Goal: Information Seeking & Learning: Find specific fact

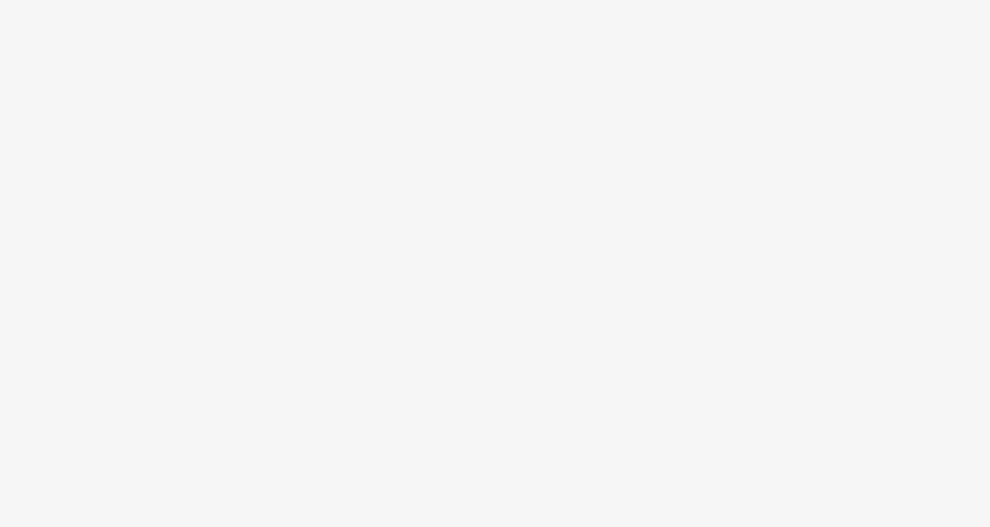
click at [659, 180] on body at bounding box center [495, 263] width 990 height 527
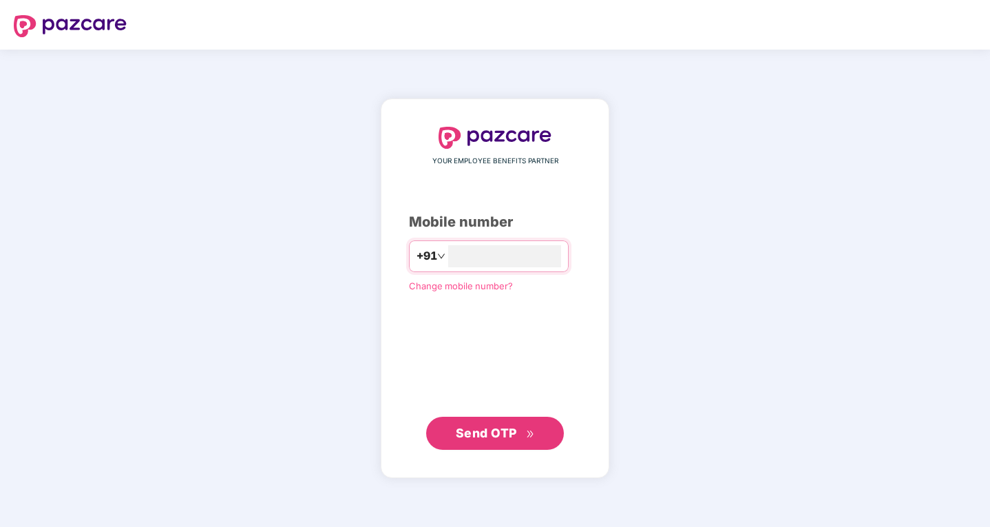
type input "**********"
click at [490, 439] on span "Send OTP" at bounding box center [486, 433] width 61 height 14
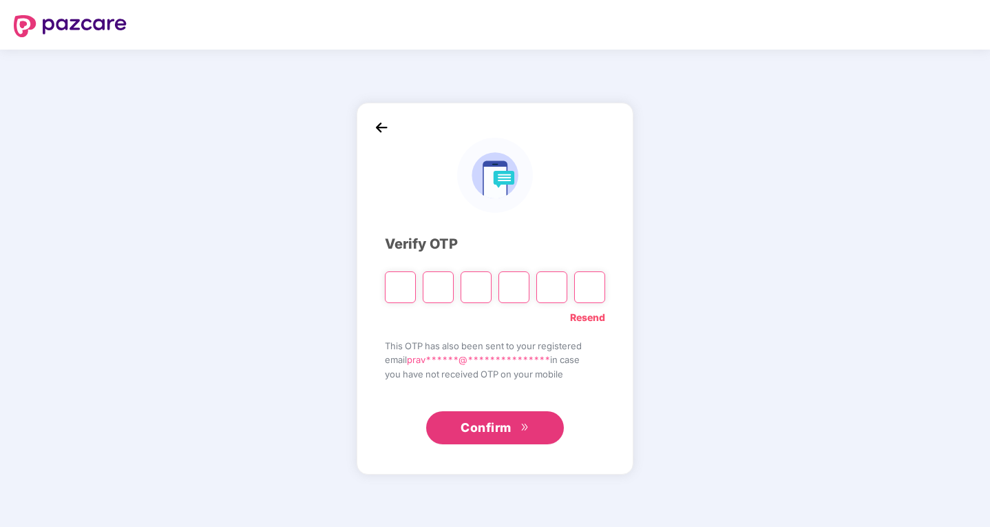
type input "*"
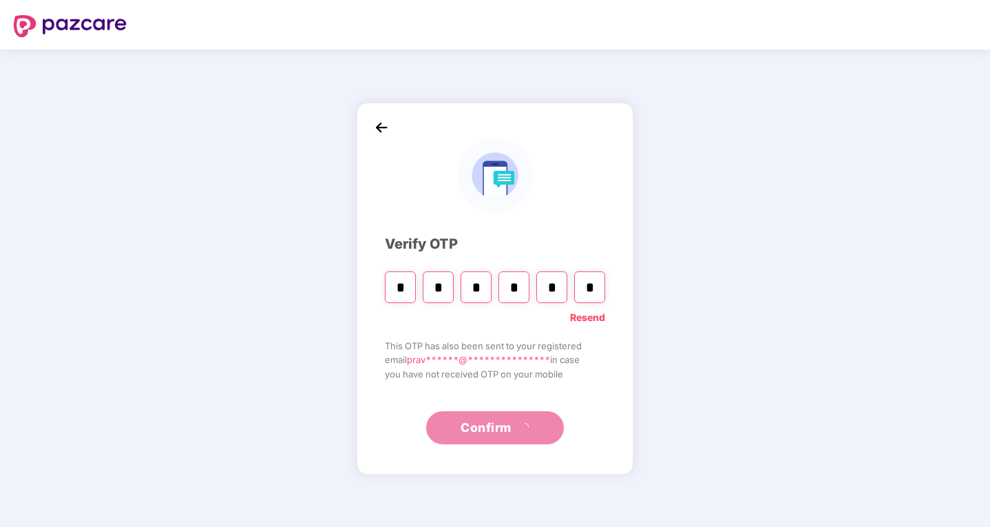
type input "*"
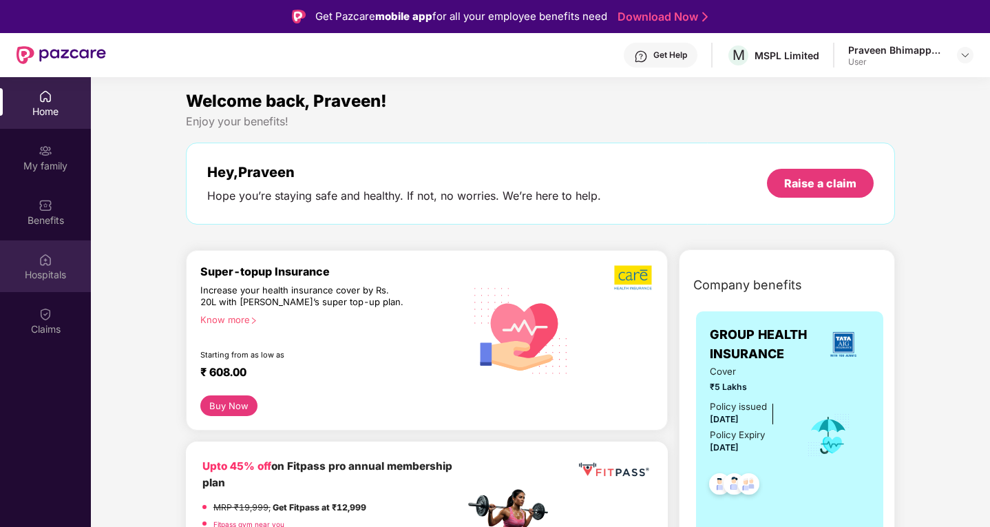
click at [54, 260] on div "Hospitals" at bounding box center [45, 266] width 91 height 52
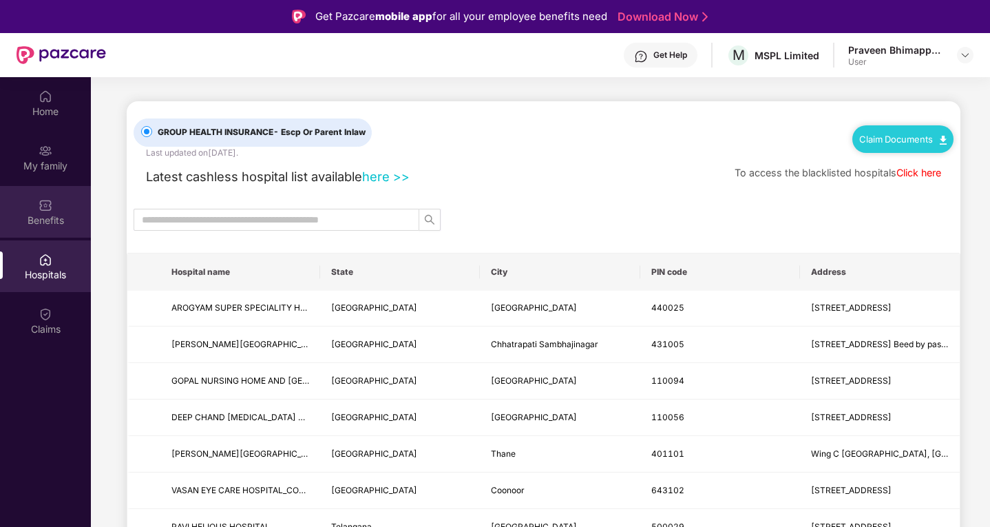
click at [49, 224] on div "Benefits" at bounding box center [45, 220] width 91 height 14
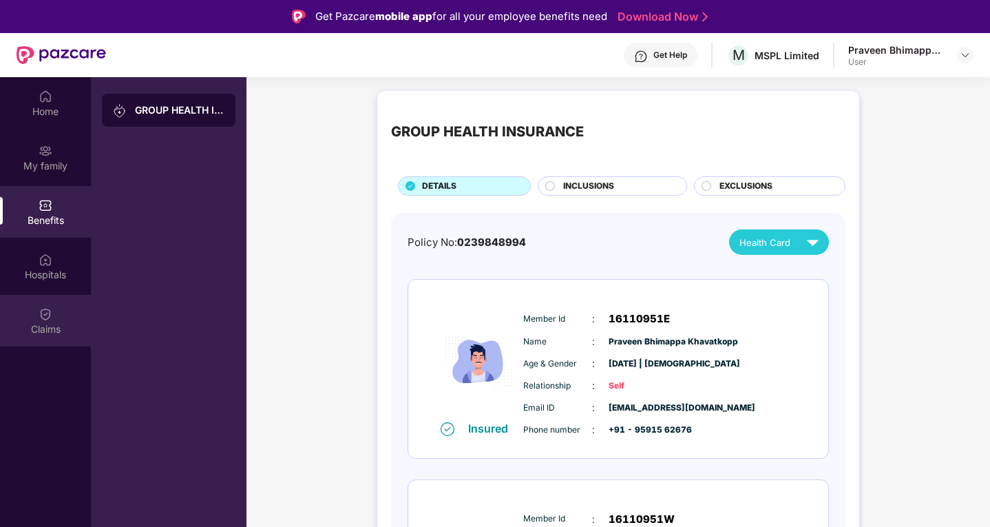
click at [50, 322] on div "Claims" at bounding box center [45, 329] width 91 height 14
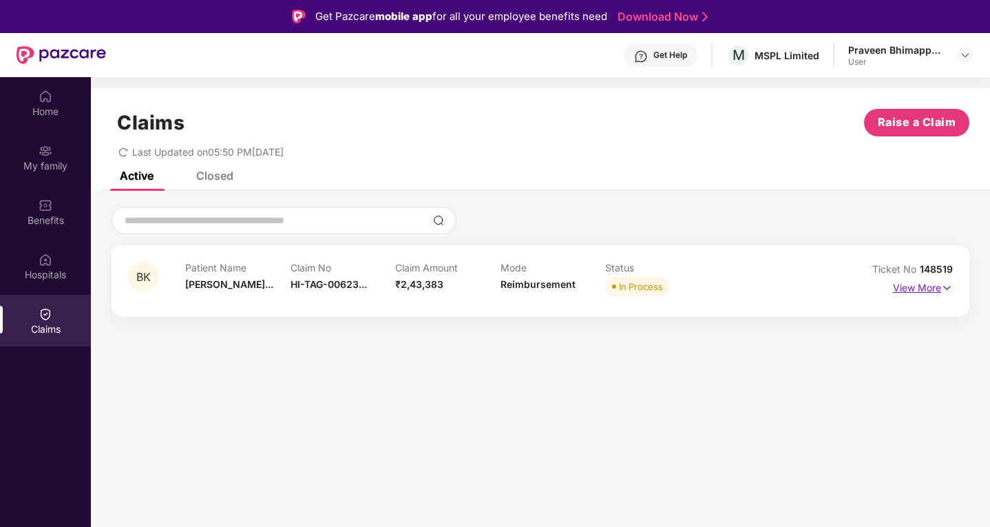
click at [918, 286] on p "View More" at bounding box center [923, 286] width 60 height 19
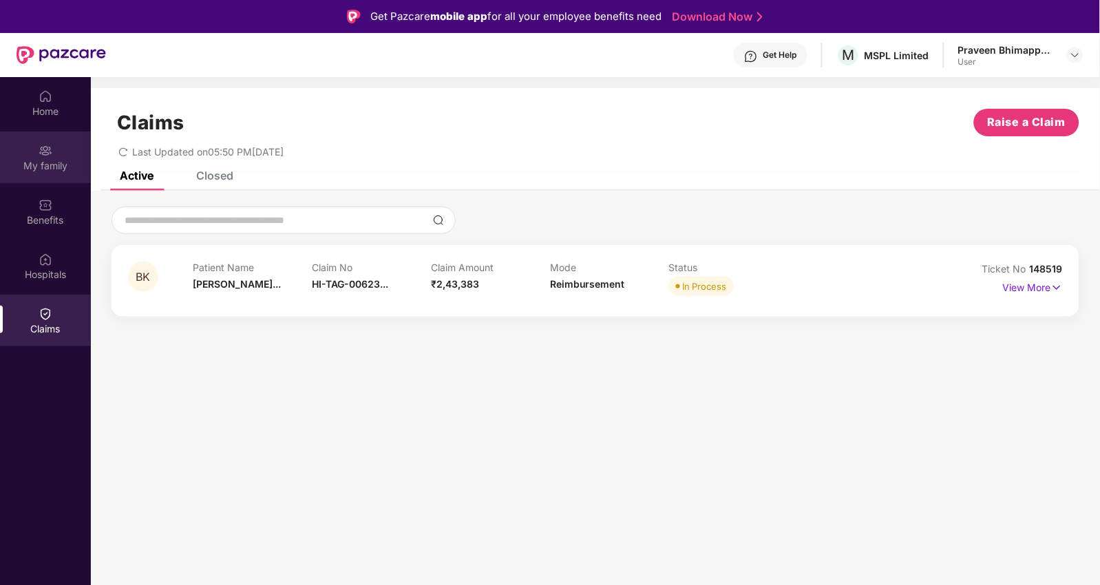
click at [51, 160] on div "My family" at bounding box center [45, 166] width 91 height 14
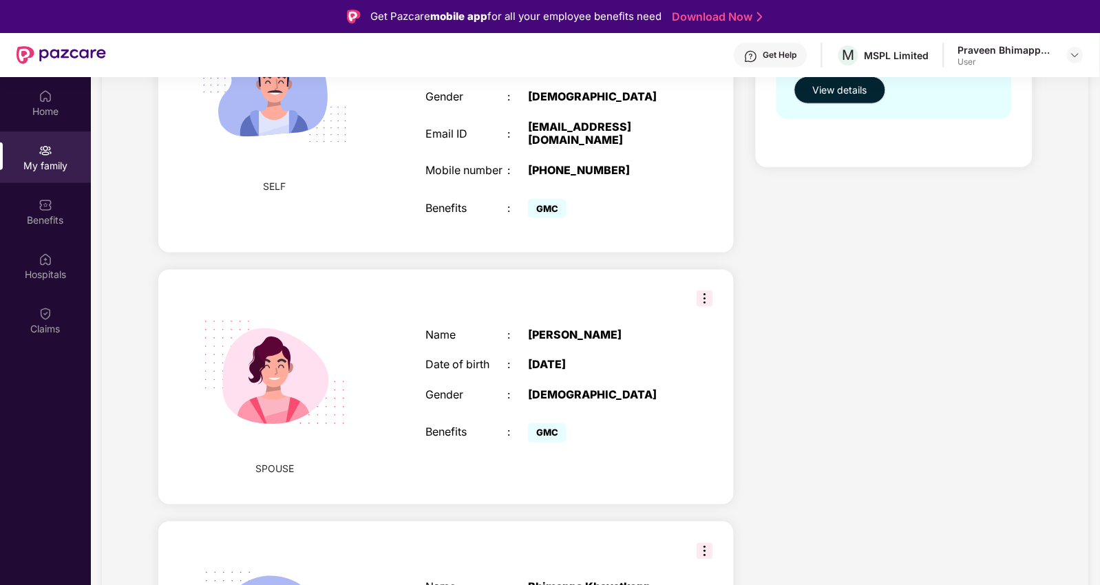
scroll to position [382, 0]
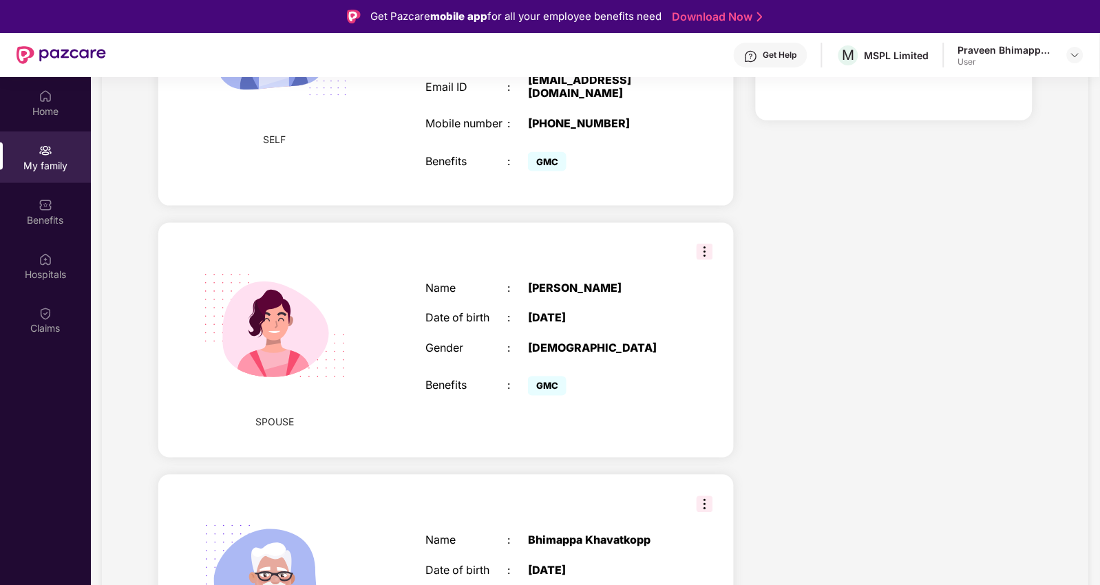
click at [697, 260] on img at bounding box center [705, 252] width 17 height 17
click at [1042, 384] on div "My family Add Family Member New member can be added to the policy within 30 day…" at bounding box center [595, 357] width 987 height 1280
click at [697, 260] on img at bounding box center [705, 252] width 17 height 17
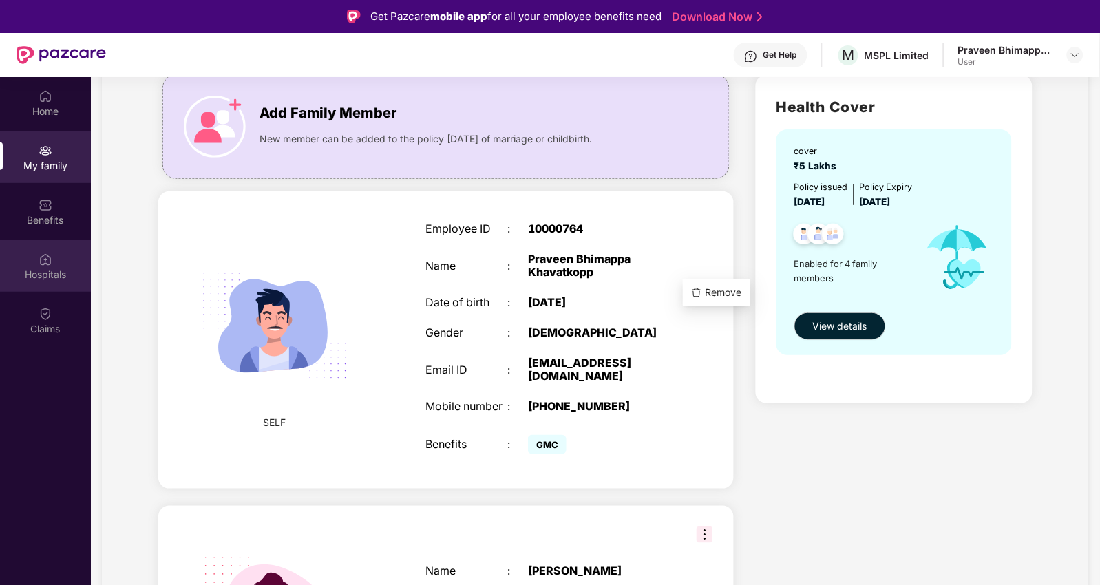
scroll to position [0, 0]
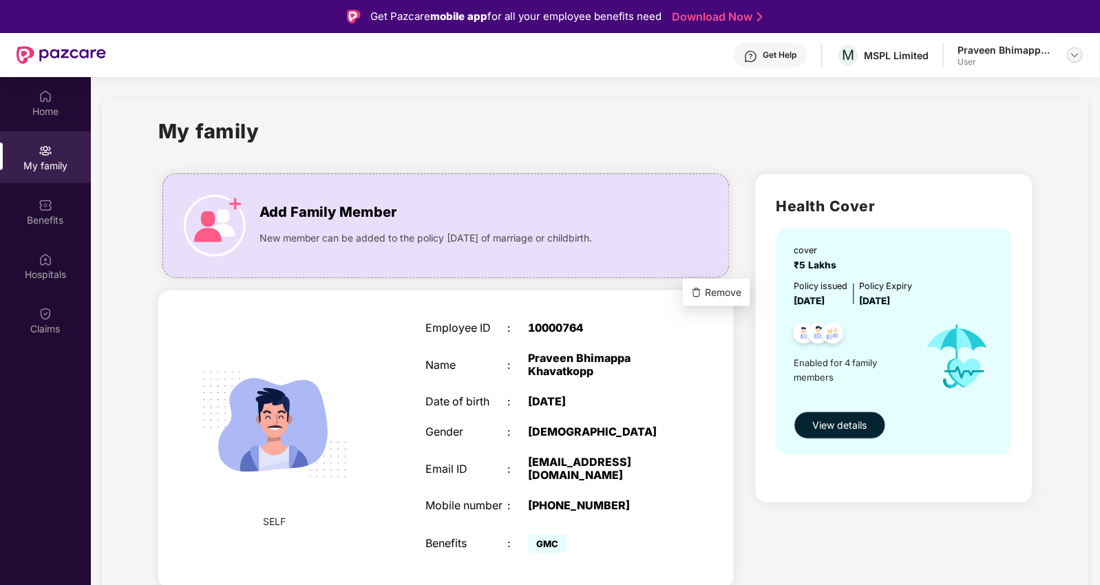
click at [1069, 56] on div at bounding box center [1075, 55] width 17 height 17
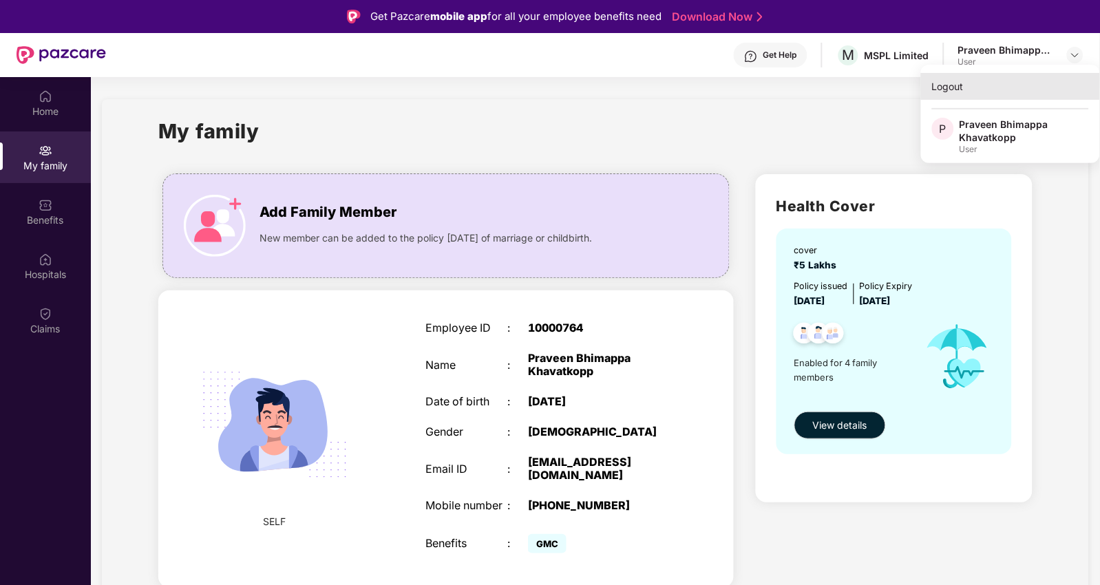
click at [958, 90] on div "Logout" at bounding box center [1010, 86] width 179 height 27
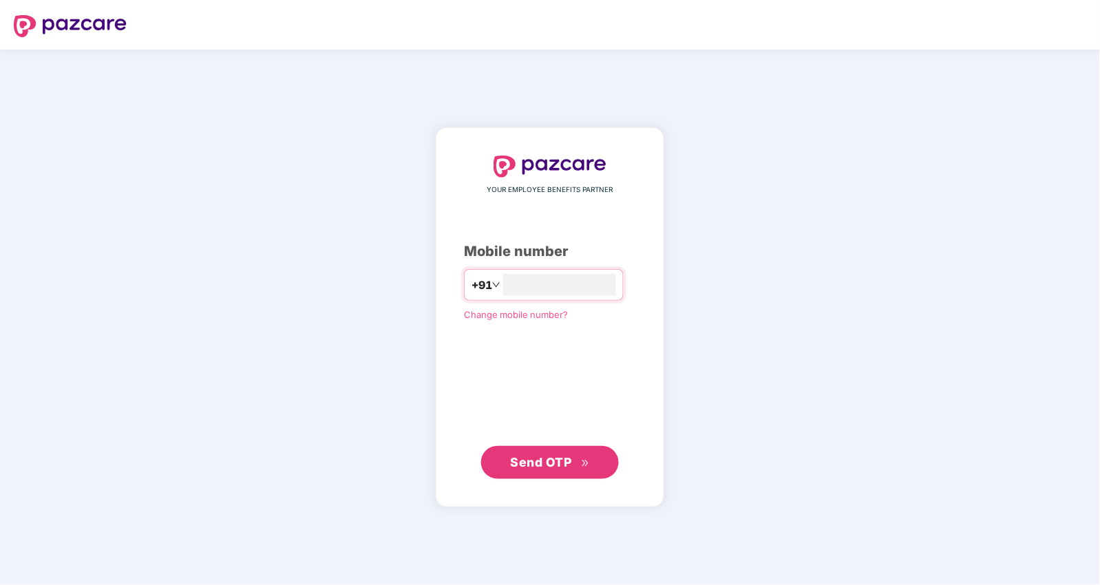
type input "**********"
click at [559, 465] on span "Send OTP" at bounding box center [541, 461] width 61 height 14
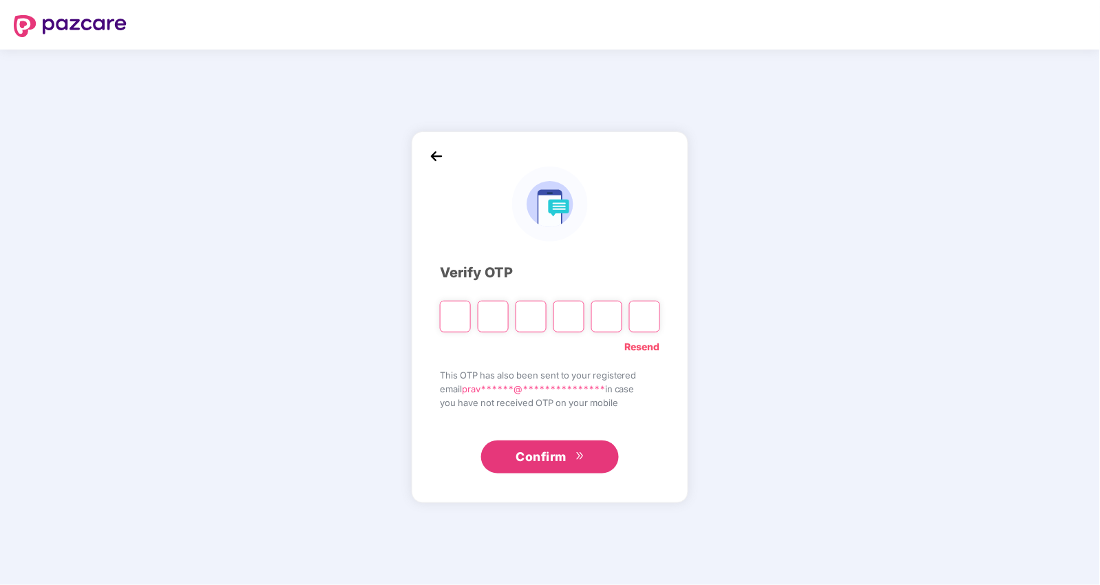
type input "*"
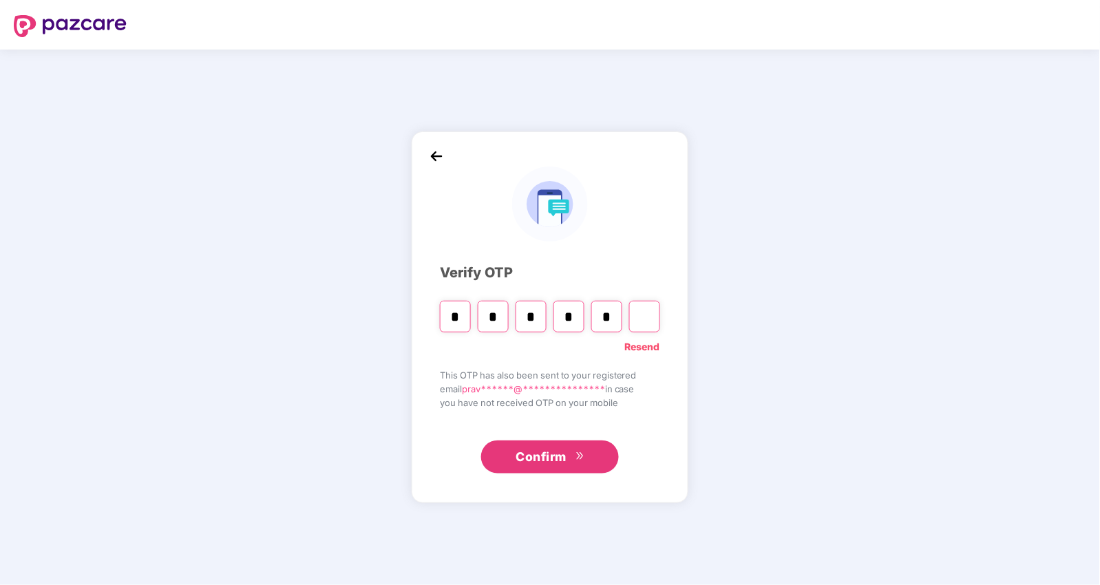
type input "*"
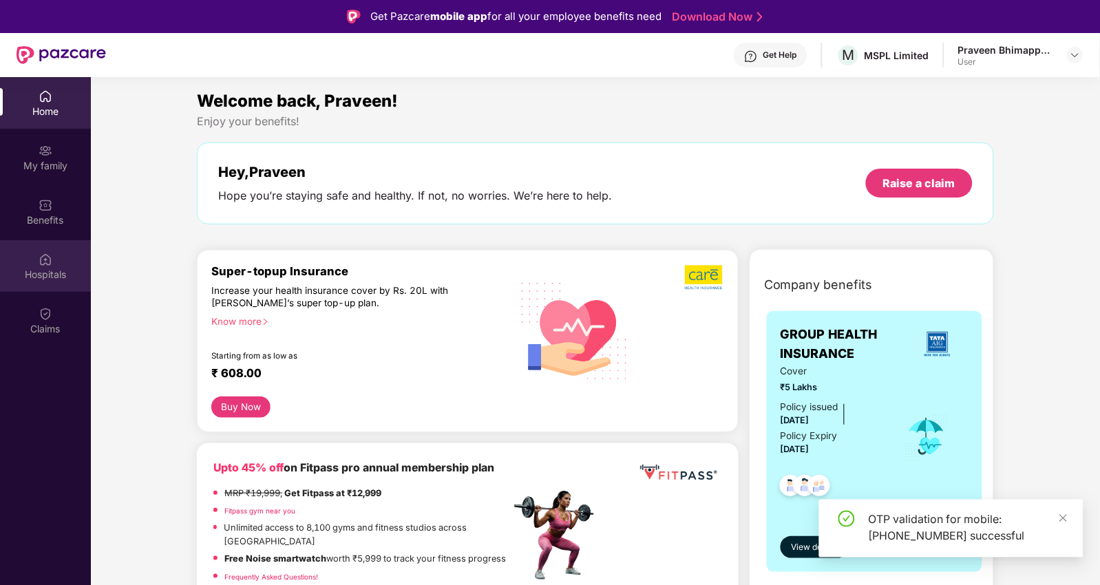
click at [52, 271] on div "Hospitals" at bounding box center [45, 275] width 91 height 14
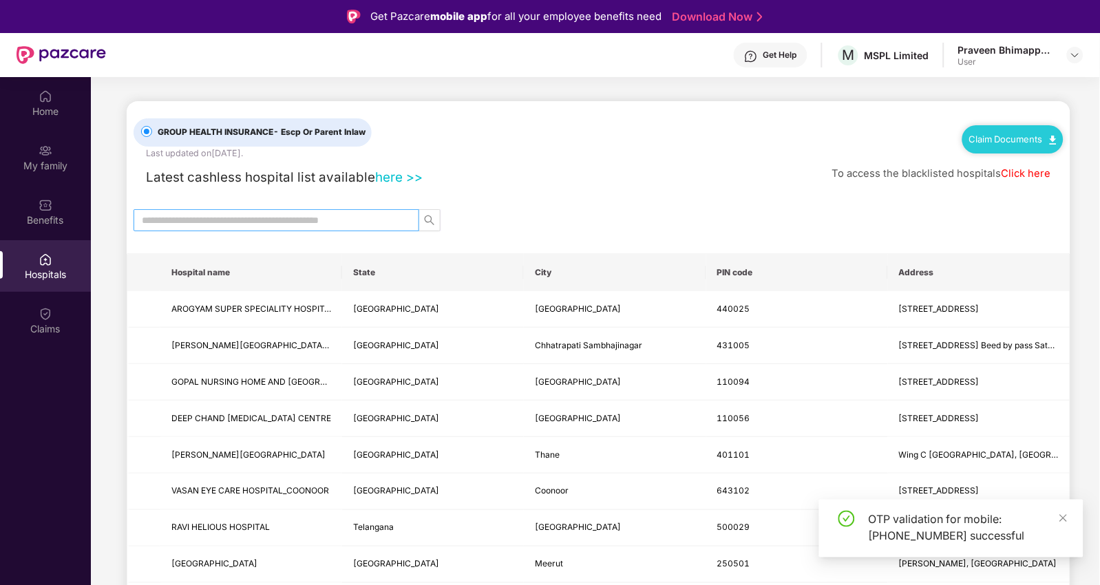
click at [224, 229] on span at bounding box center [277, 220] width 286 height 22
click at [233, 220] on input "text" at bounding box center [271, 220] width 258 height 15
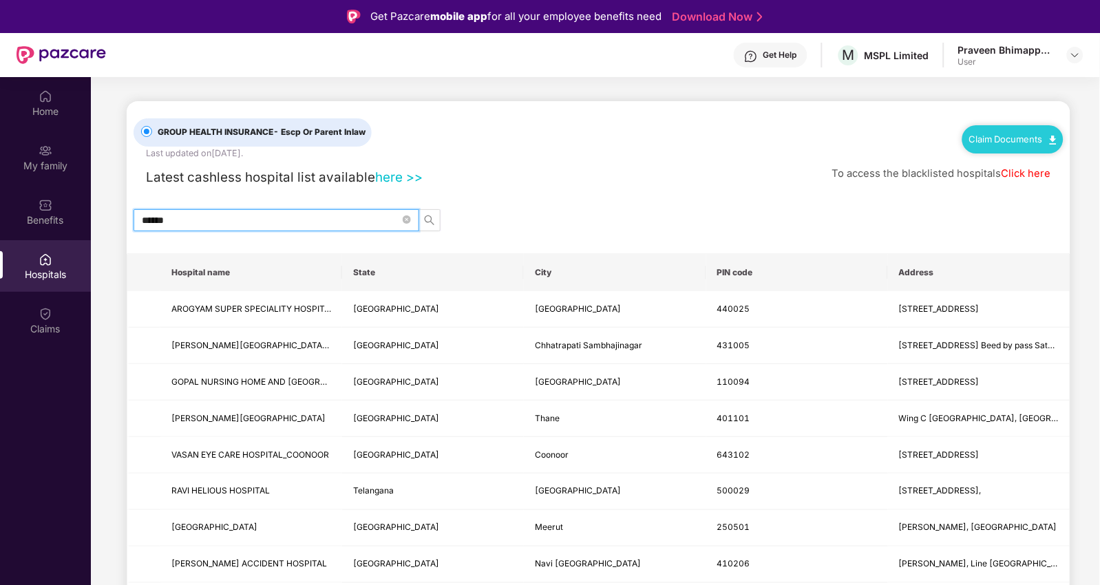
type input "******"
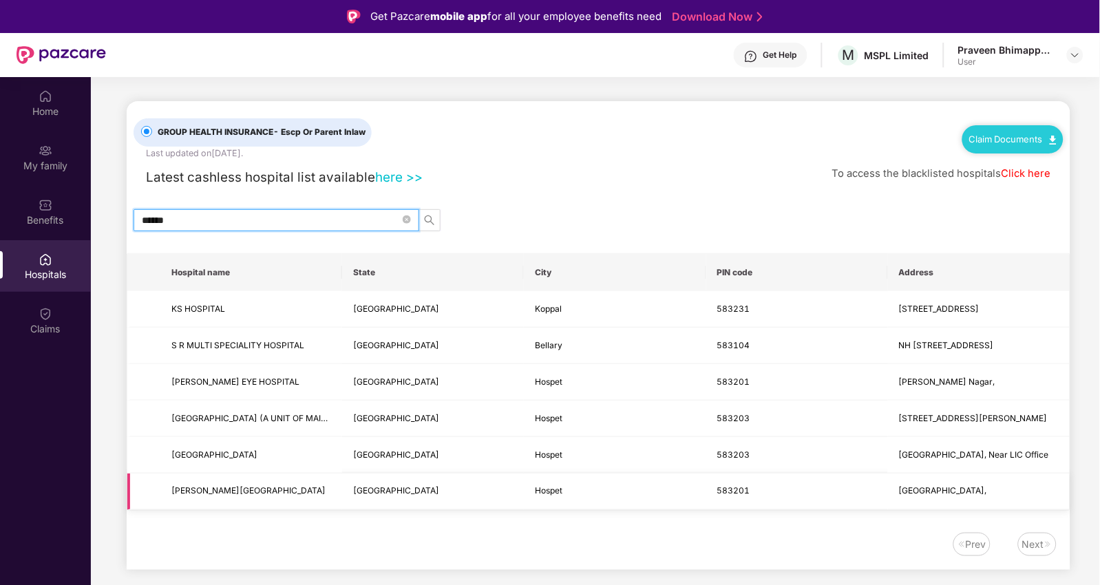
click at [366, 496] on span "[GEOGRAPHIC_DATA]" at bounding box center [396, 490] width 86 height 10
drag, startPoint x: 250, startPoint y: 500, endPoint x: 156, endPoint y: 501, distance: 94.3
click at [156, 501] on tr "SRIPATHI HOSPITAL Karnataka Hospet 583201 Station Road," at bounding box center [598, 492] width 943 height 36
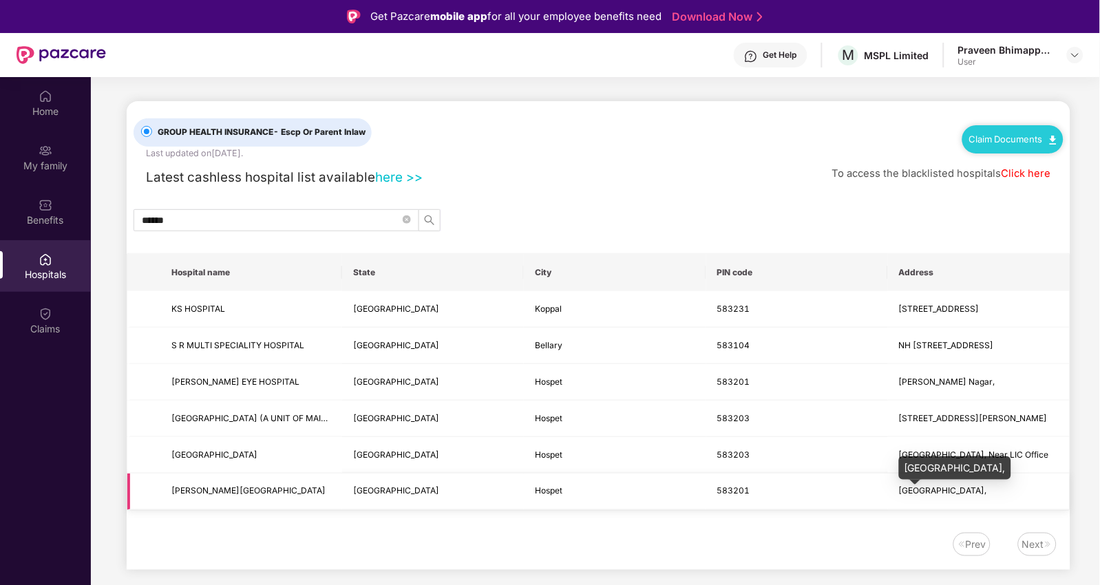
click at [930, 496] on span "Station Road," at bounding box center [943, 490] width 88 height 10
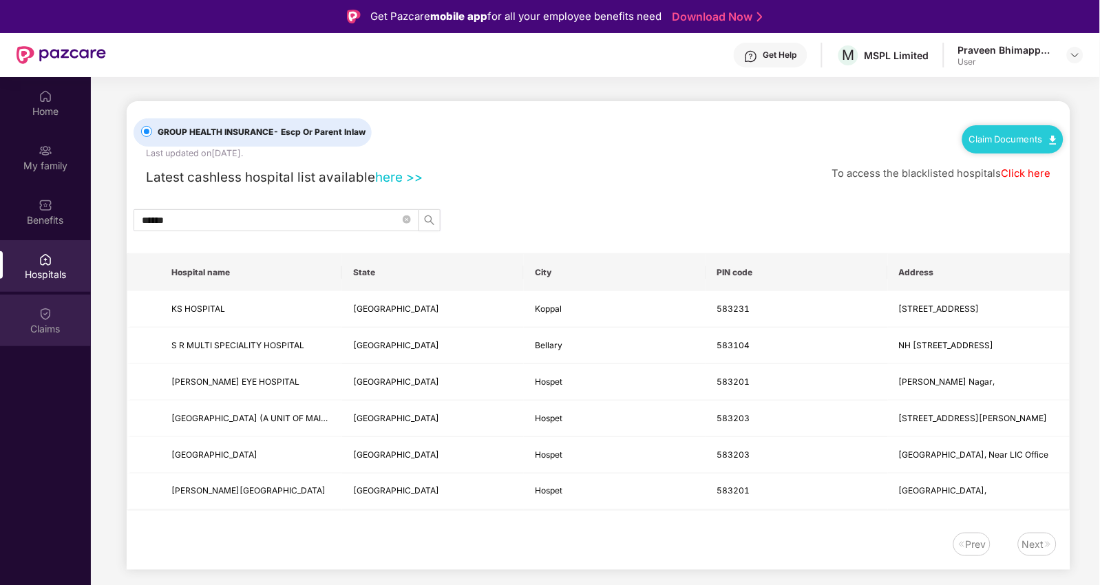
click at [42, 326] on div "Claims" at bounding box center [45, 329] width 91 height 14
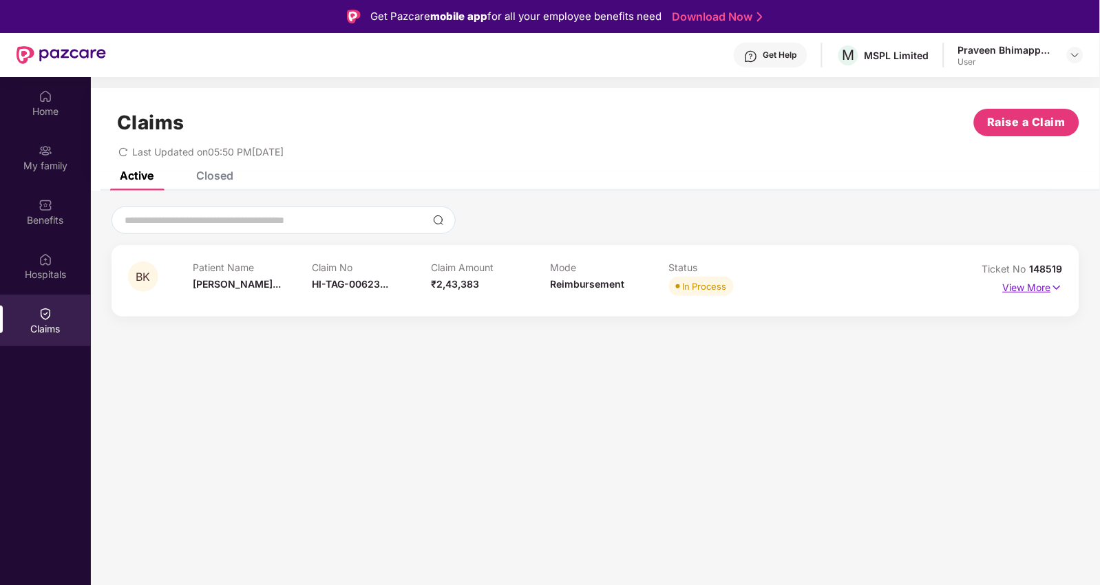
click at [1052, 290] on img at bounding box center [1057, 287] width 12 height 15
